Goal: Task Accomplishment & Management: Complete application form

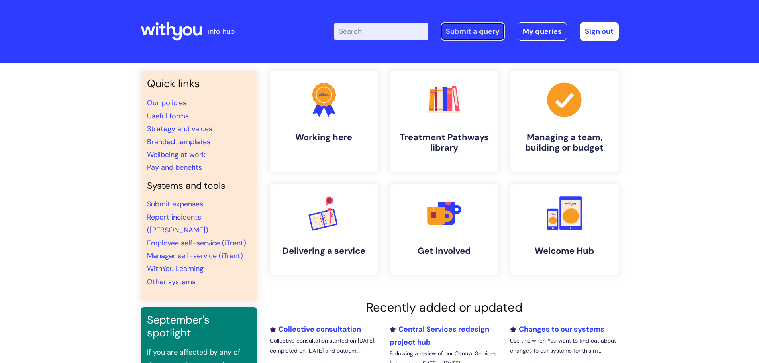
drag, startPoint x: 483, startPoint y: 37, endPoint x: 476, endPoint y: 39, distance: 7.6
click at [483, 37] on link "Submit a query" at bounding box center [473, 31] width 64 height 18
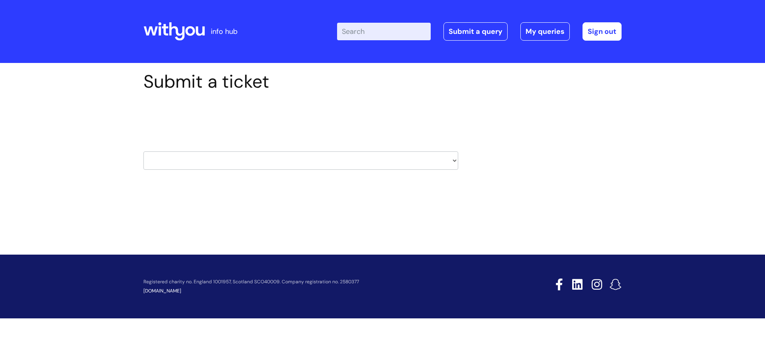
click at [219, 159] on select "HR / People IT and Support Clinical Drug Alerts Finance Accounts Data Support T…" at bounding box center [300, 160] width 315 height 18
select select "data_support_team"
click at [143, 151] on select "HR / People IT and Support Clinical Drug Alerts Finance Accounts Data Support T…" at bounding box center [300, 160] width 315 height 18
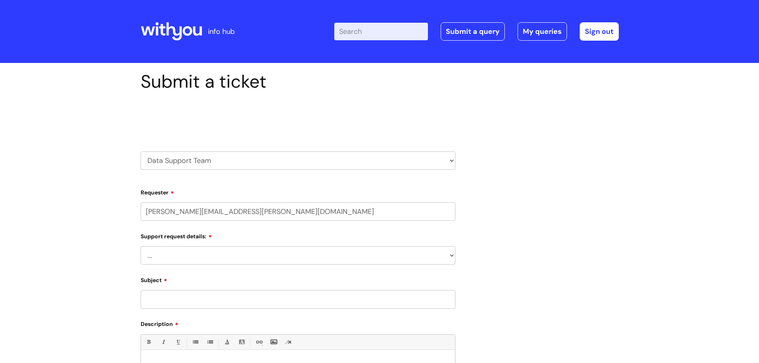
select select "80004286574"
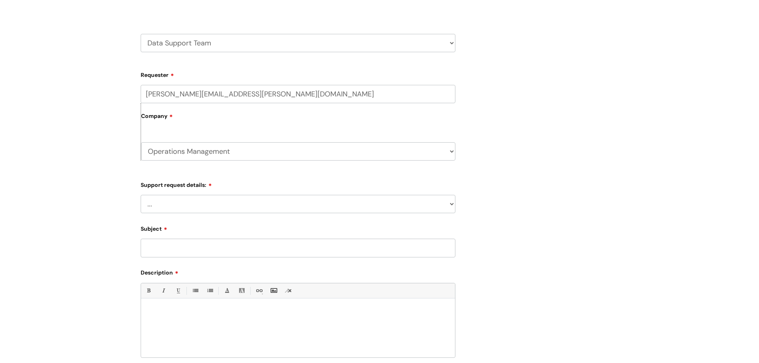
scroll to position [120, 0]
click at [216, 196] on select "... My enquiry relates to Nebula My enquiry relates to Halo My enquiry relates …" at bounding box center [298, 202] width 315 height 18
select select "My enquiry is something else"
click at [141, 193] on select "... My enquiry relates to Nebula My enquiry relates to Halo My enquiry relates …" at bounding box center [298, 202] width 315 height 18
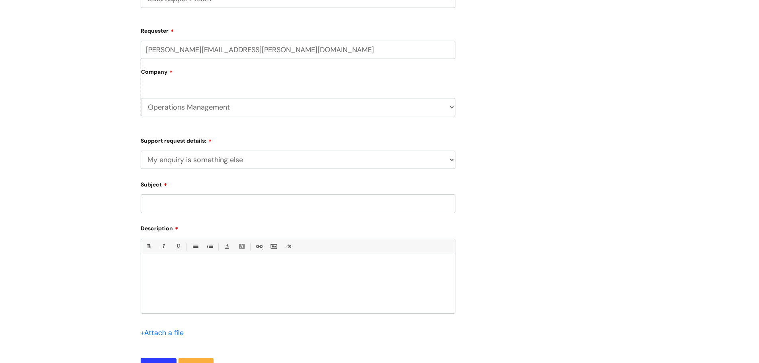
scroll to position [199, 0]
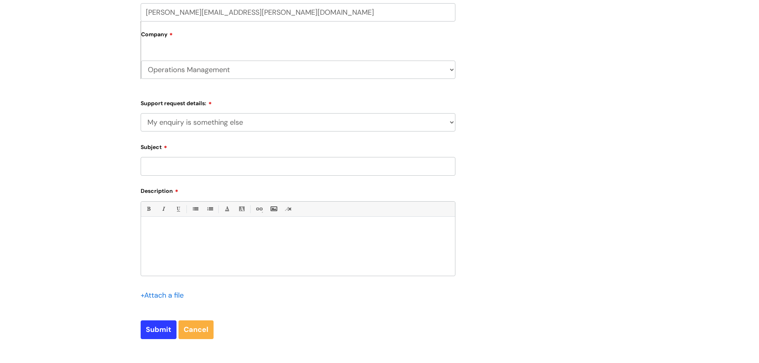
click at [203, 163] on input "Subject" at bounding box center [298, 166] width 315 height 18
type input "Data request"
click at [205, 246] on div at bounding box center [298, 248] width 314 height 55
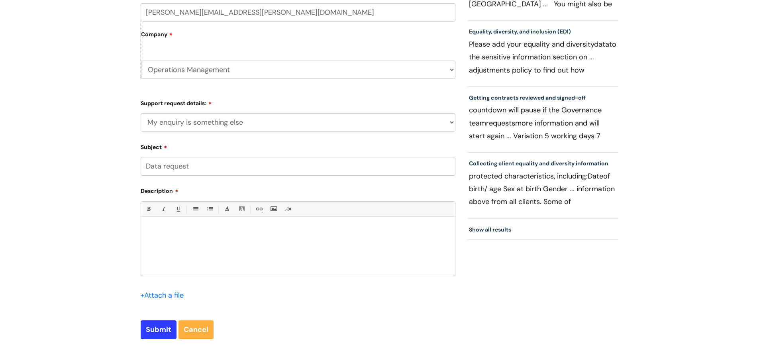
click at [214, 234] on p at bounding box center [298, 230] width 302 height 7
paste div
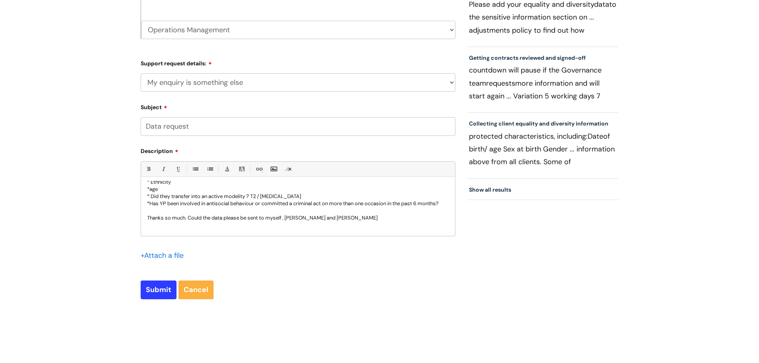
scroll to position [94, 0]
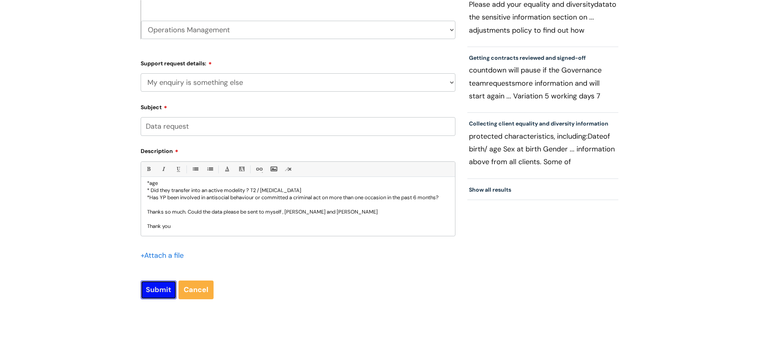
click at [161, 291] on input "Submit" at bounding box center [159, 290] width 36 height 18
type input "Please Wait..."
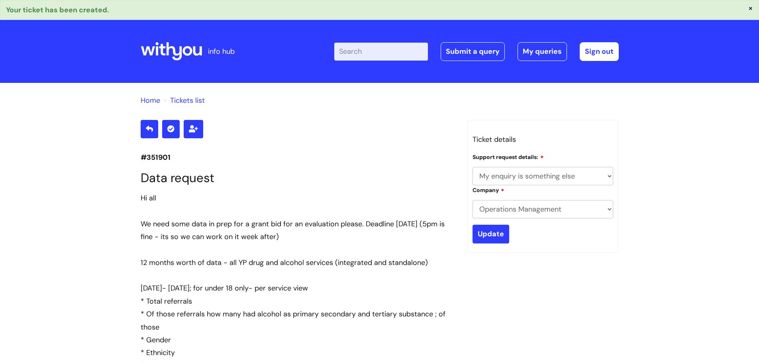
select select "My enquiry is something else"
